Goal: Obtain resource: Download file/media

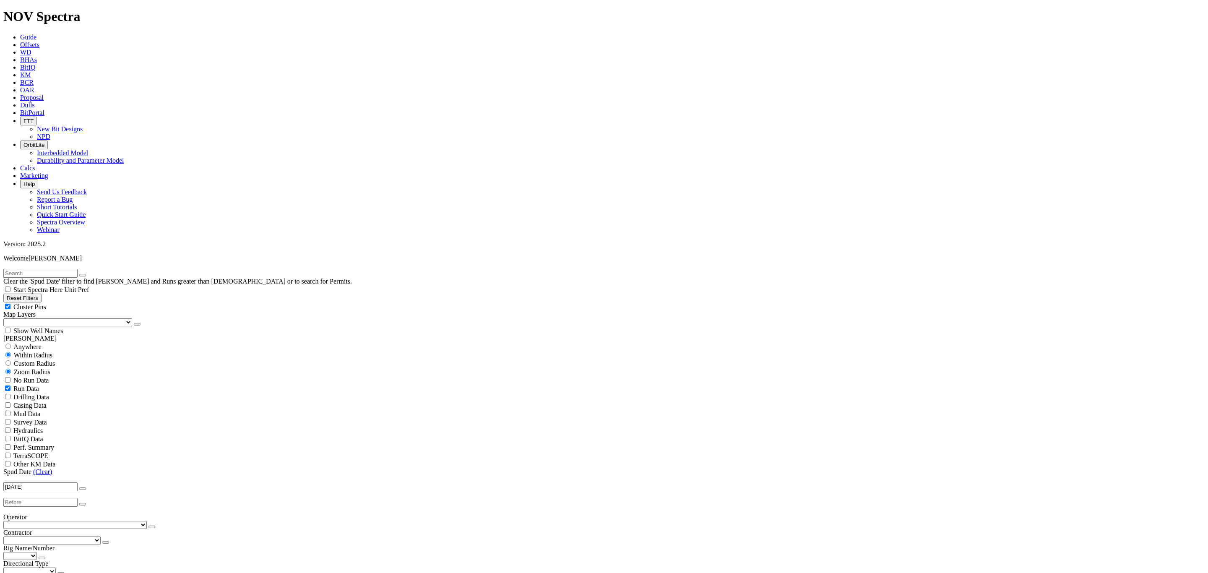
scroll to position [16011, 0]
click at [44, 468] on link "(Clear)" at bounding box center [42, 471] width 19 height 7
click at [63, 269] on input "text" at bounding box center [40, 273] width 74 height 9
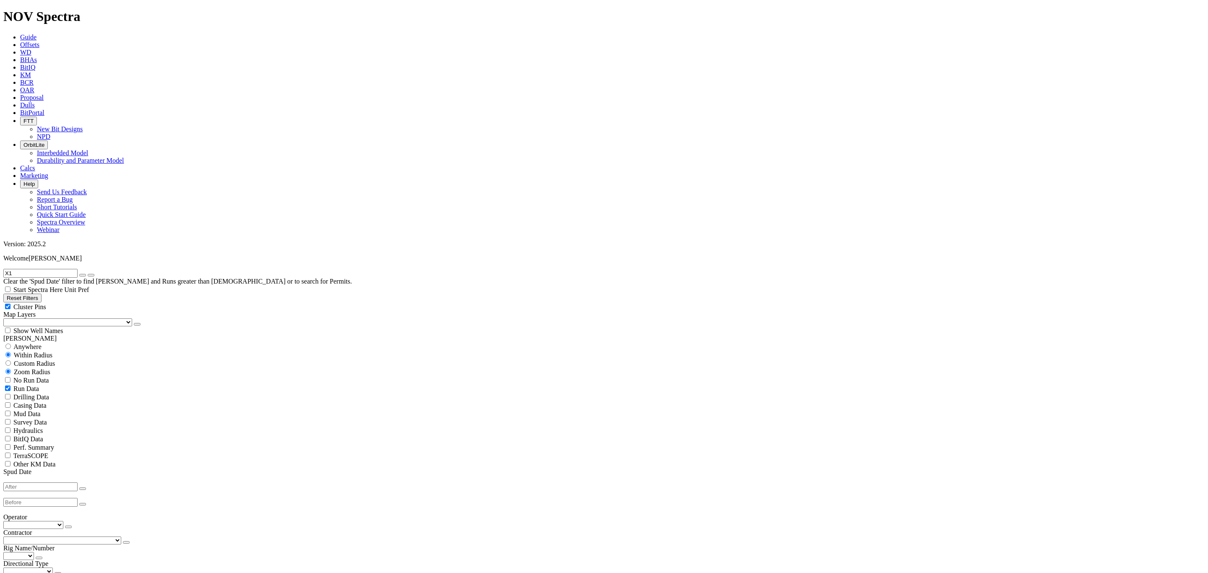
type input "X1"
